Goal: Task Accomplishment & Management: Use online tool/utility

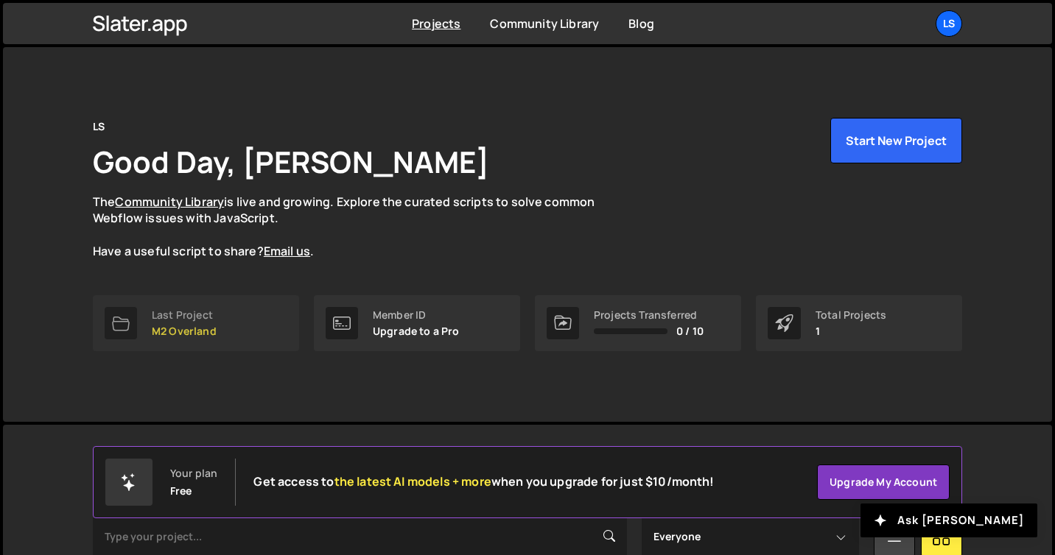
click at [203, 332] on p "M2 Overland" at bounding box center [184, 332] width 65 height 12
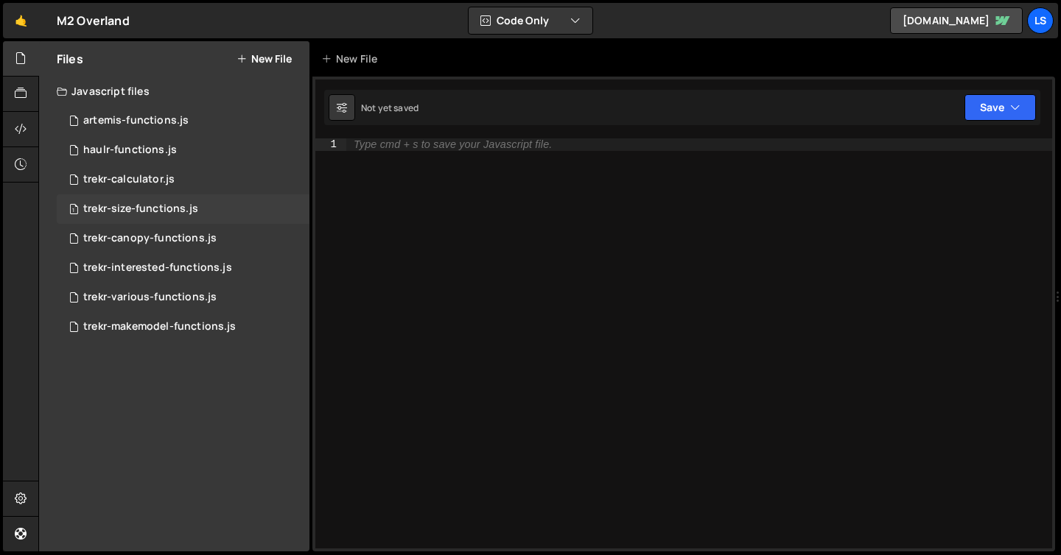
click at [131, 209] on div "trekr-size-functions.js" at bounding box center [140, 209] width 115 height 13
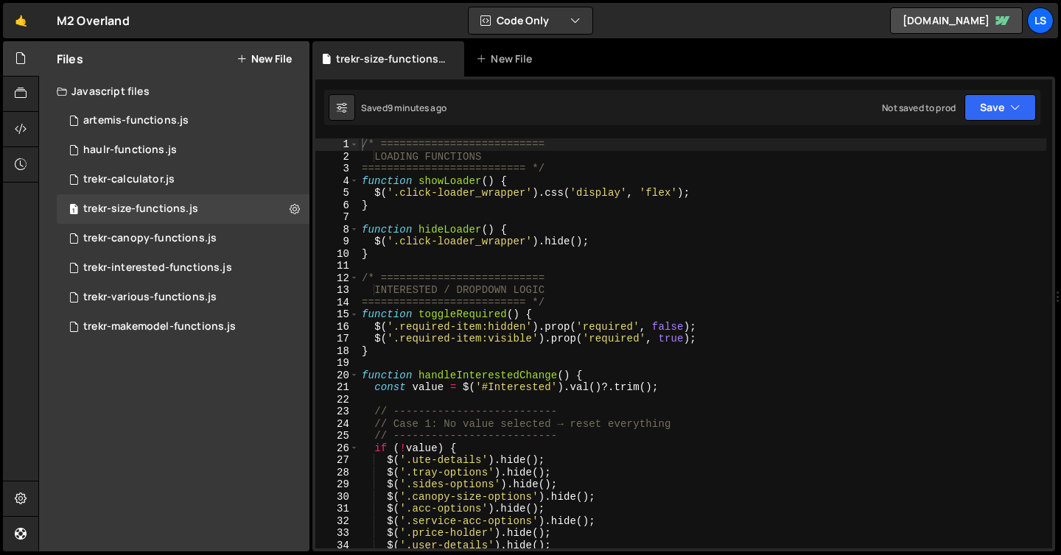
click at [526, 258] on div "/* ========================== LOADING FUNCTIONS ========================== */ f…" at bounding box center [702, 356] width 687 height 435
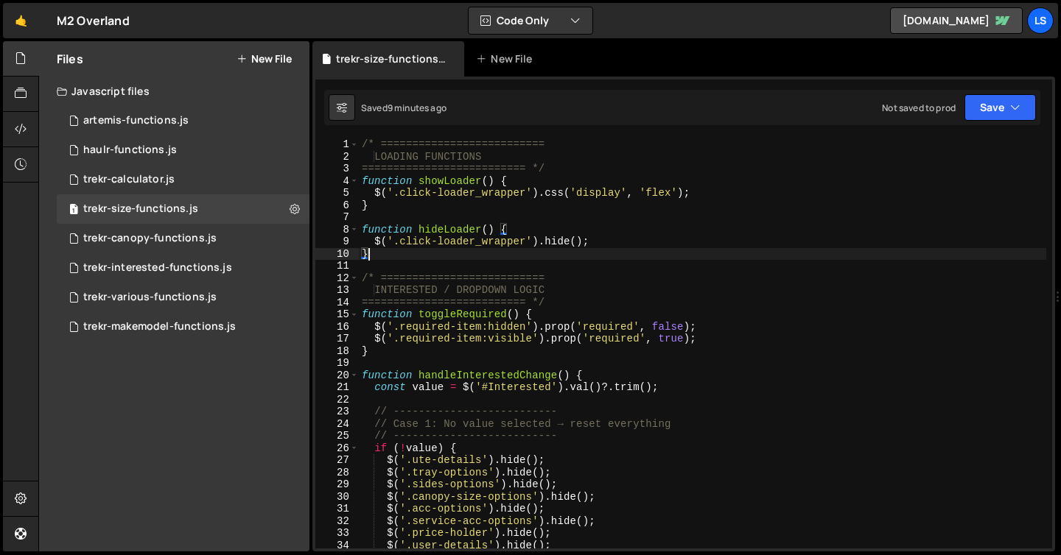
type textarea "$(updateMakeModelOptions);"
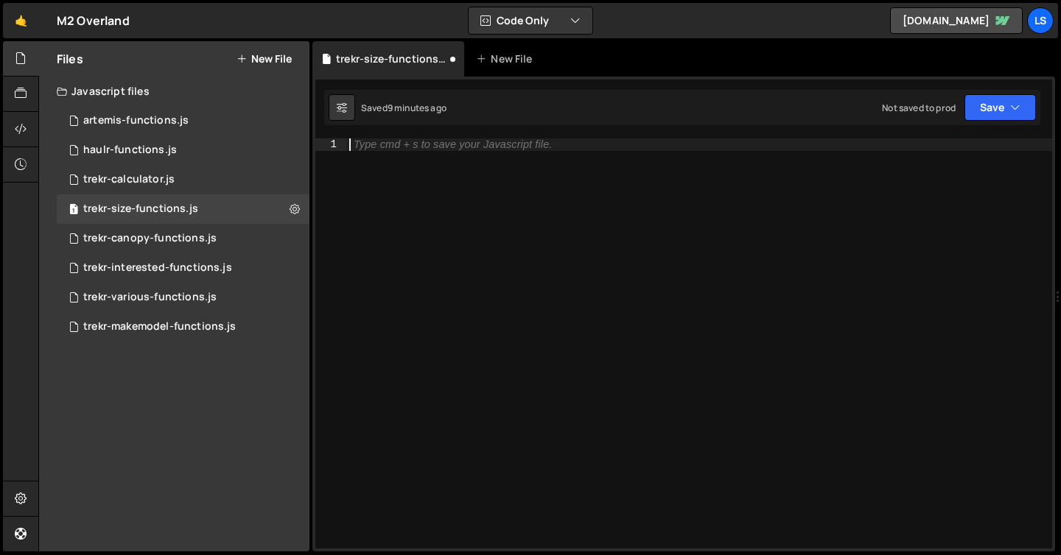
paste textarea "updateOptionsVisibility();"
type textarea "updateOptionsVisibility();"
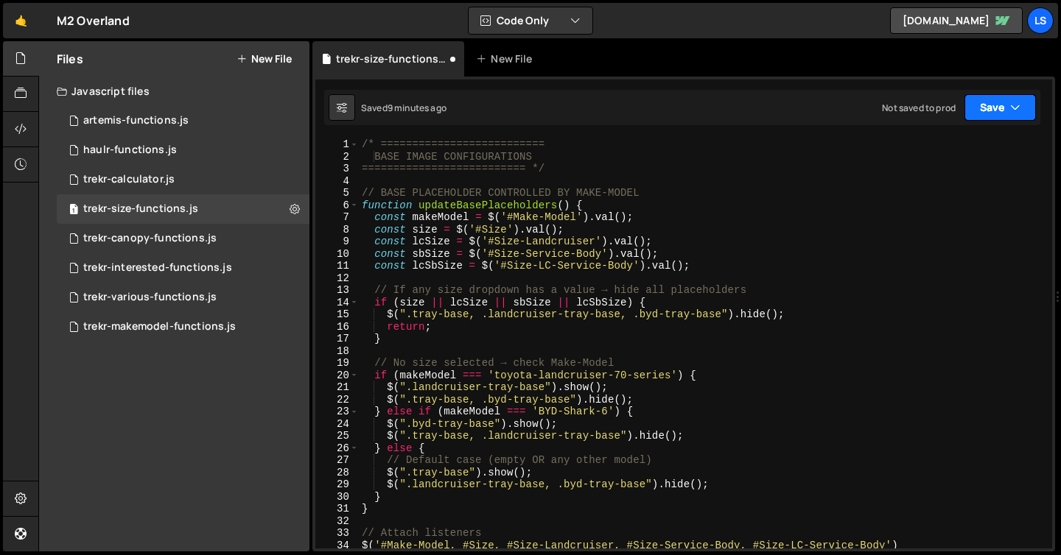
click at [995, 116] on button "Save" at bounding box center [999, 107] width 71 height 27
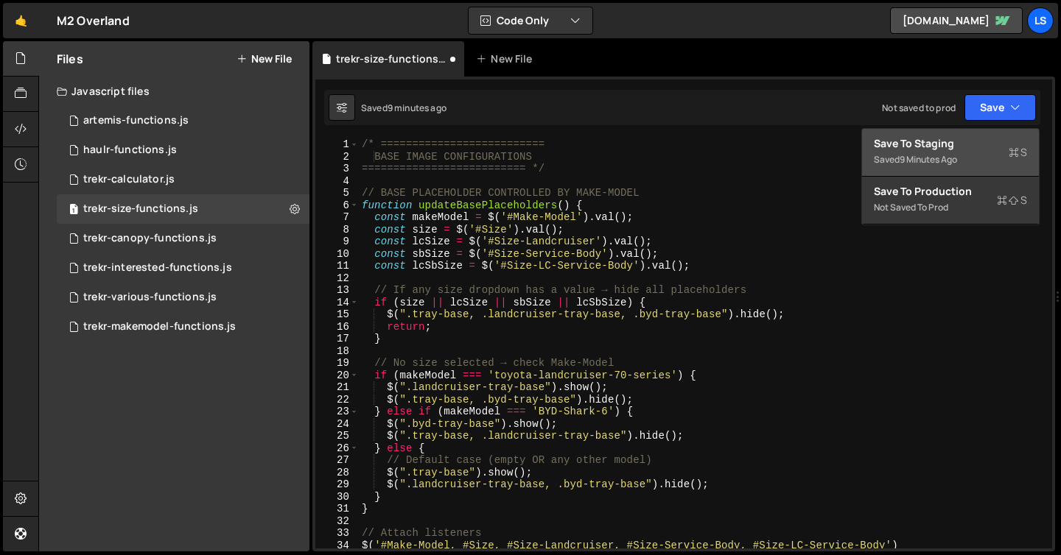
click at [948, 144] on div "Save to Staging S" at bounding box center [950, 143] width 153 height 15
